Goal: Find specific page/section: Find specific page/section

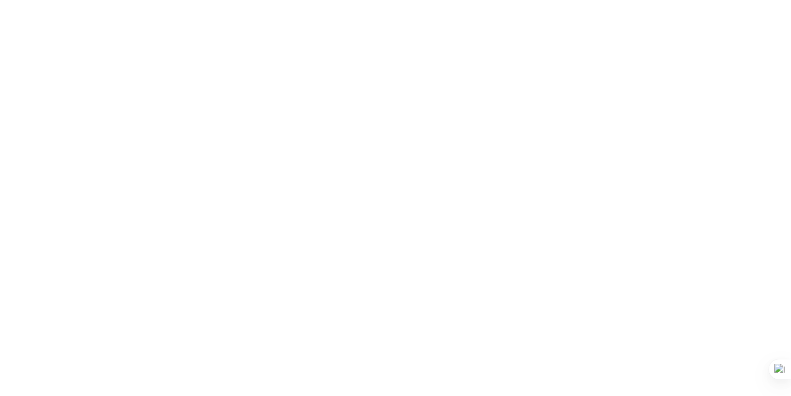
click at [422, 0] on html at bounding box center [395, 0] width 791 height 0
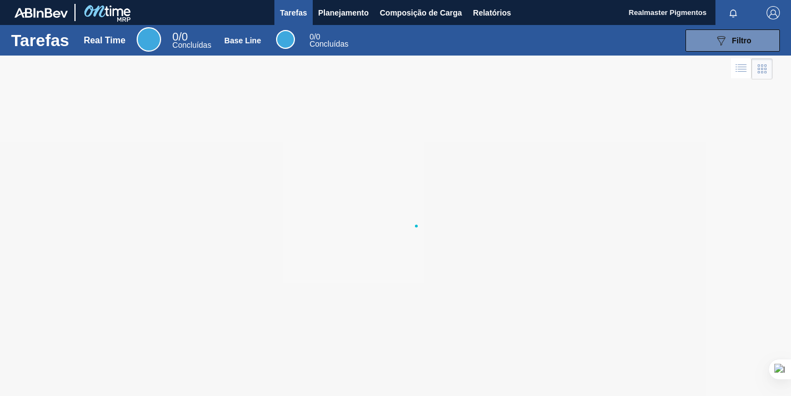
click at [408, 135] on div at bounding box center [395, 226] width 791 height 341
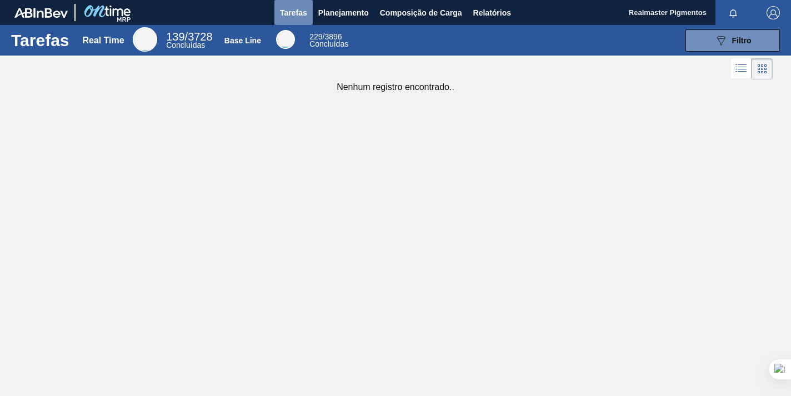
click at [293, 10] on span "Tarefas" at bounding box center [293, 12] width 27 height 13
click at [341, 13] on span "Planejamento" at bounding box center [343, 12] width 51 height 13
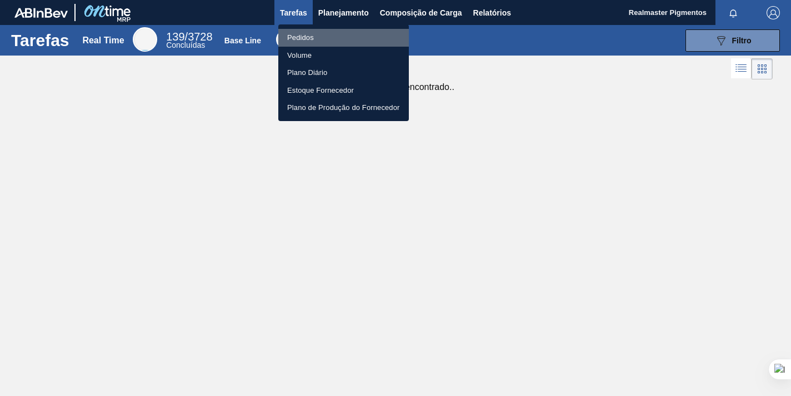
click at [302, 32] on li "Pedidos" at bounding box center [343, 38] width 131 height 18
